Goal: Transaction & Acquisition: Obtain resource

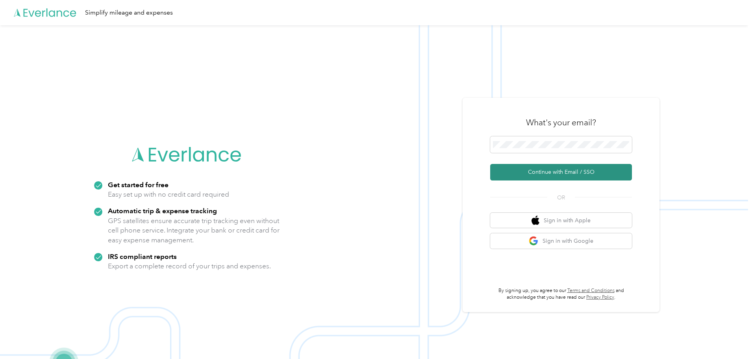
click at [585, 172] on button "Continue with Email / SSO" at bounding box center [561, 172] width 142 height 17
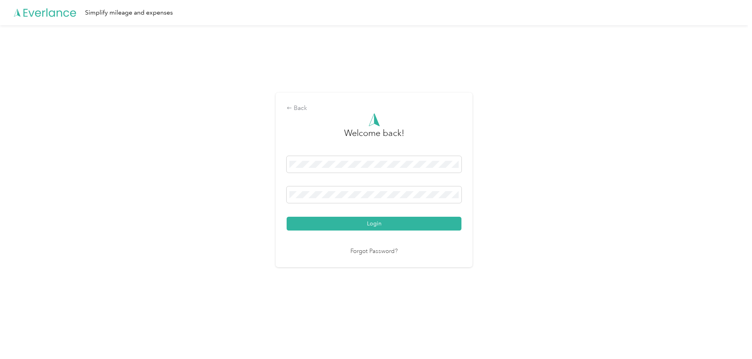
click at [287, 217] on button "Login" at bounding box center [374, 224] width 175 height 14
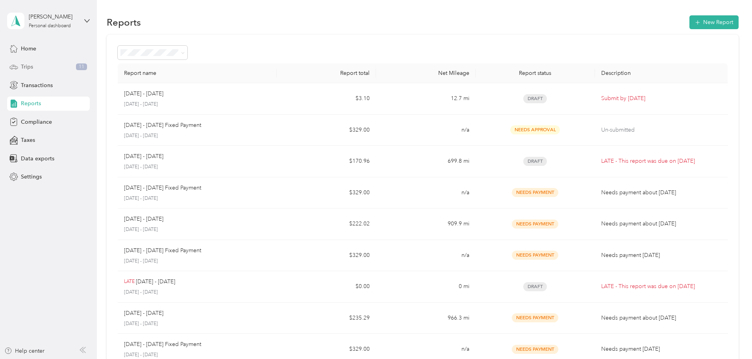
click at [52, 69] on div "Trips 11" at bounding box center [48, 67] width 83 height 14
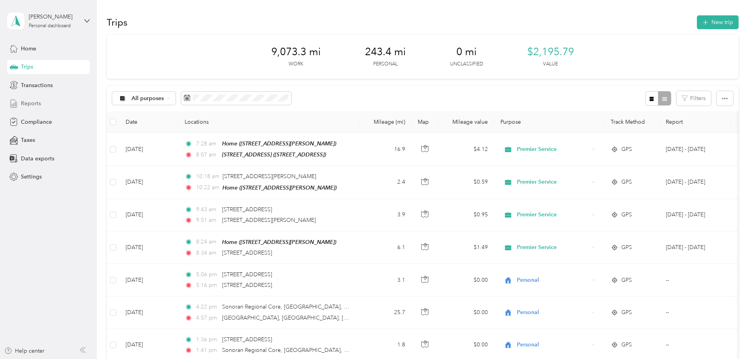
click at [34, 98] on div "Reports" at bounding box center [48, 103] width 83 height 14
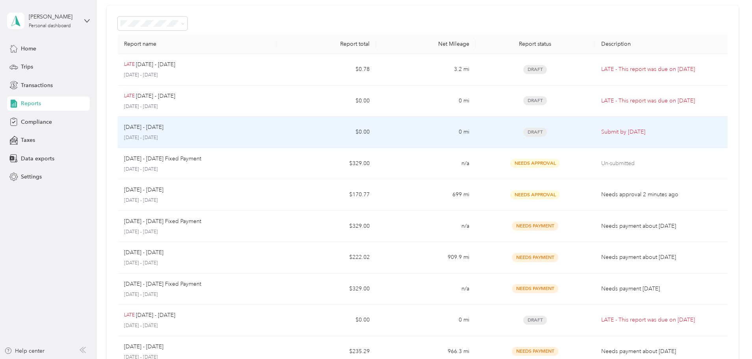
scroll to position [39, 0]
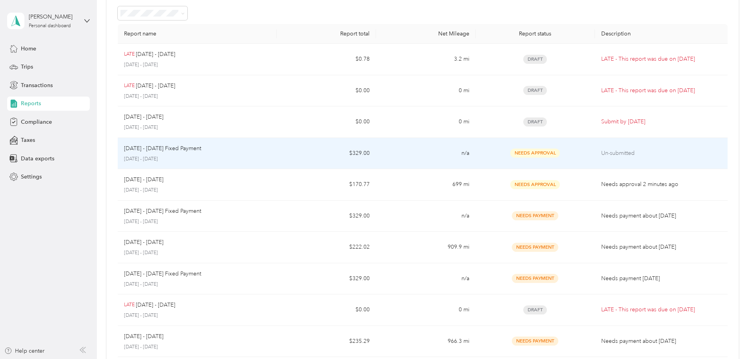
click at [479, 161] on td "Needs Approval" at bounding box center [535, 154] width 119 height 32
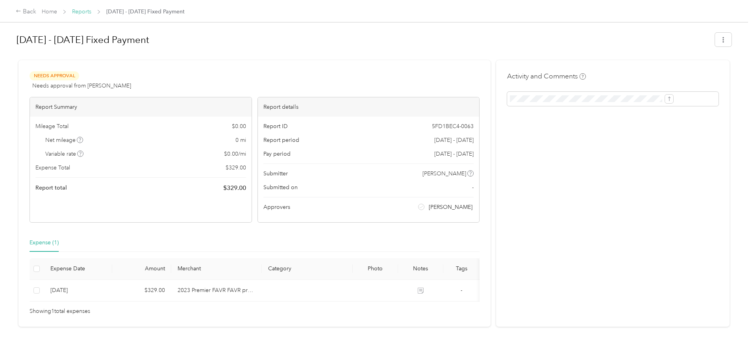
click at [91, 13] on link "Reports" at bounding box center [81, 11] width 19 height 7
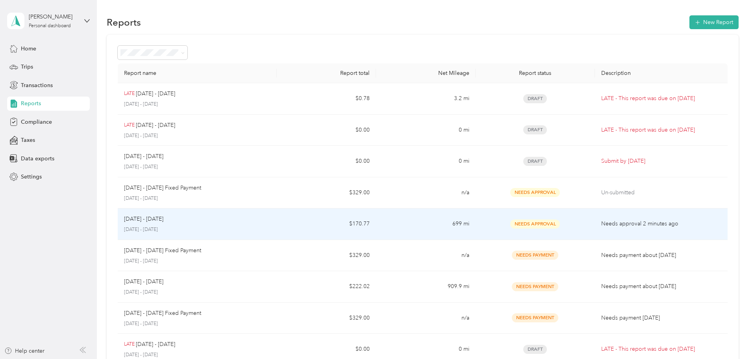
click at [458, 219] on td "699 mi" at bounding box center [425, 224] width 99 height 32
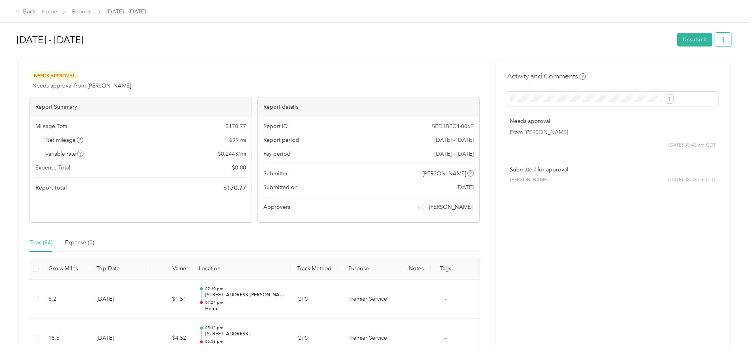
click at [723, 38] on icon "button" at bounding box center [724, 40] width 2 height 6
click at [646, 68] on span "Download" at bounding box center [636, 69] width 26 height 8
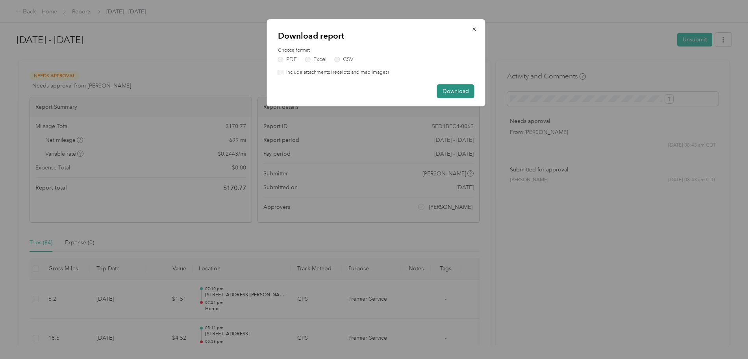
click at [458, 91] on button "Download" at bounding box center [455, 91] width 37 height 14
